Goal: Find specific page/section: Find specific page/section

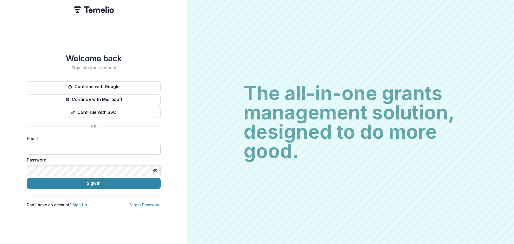
click at [57, 145] on input at bounding box center [94, 149] width 134 height 11
type input "**********"
click at [27, 178] on button "Sign In" at bounding box center [94, 183] width 134 height 11
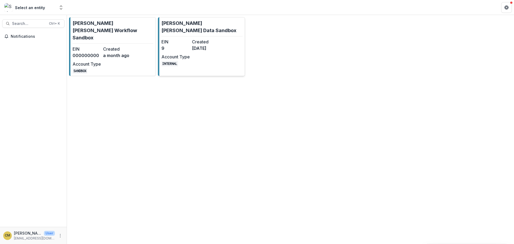
click at [175, 22] on p "[PERSON_NAME] [PERSON_NAME] Data Sandbox" at bounding box center [201, 27] width 81 height 14
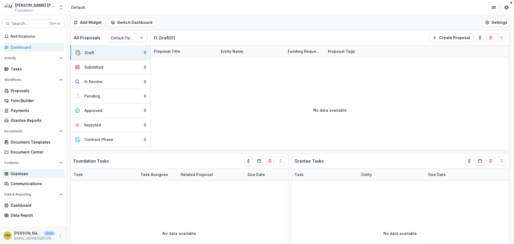
click at [18, 172] on div "Grantees" at bounding box center [36, 174] width 50 height 6
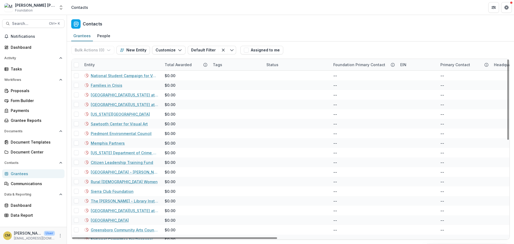
click at [172, 64] on div "Total Awarded" at bounding box center [177, 65] width 33 height 6
click at [175, 95] on span "Sort Descending" at bounding box center [187, 97] width 31 height 5
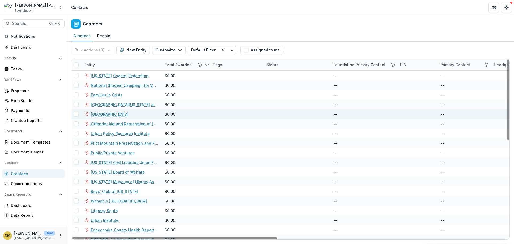
click at [244, 110] on div at bounding box center [237, 114] width 54 height 10
